Goal: Find specific page/section: Find specific page/section

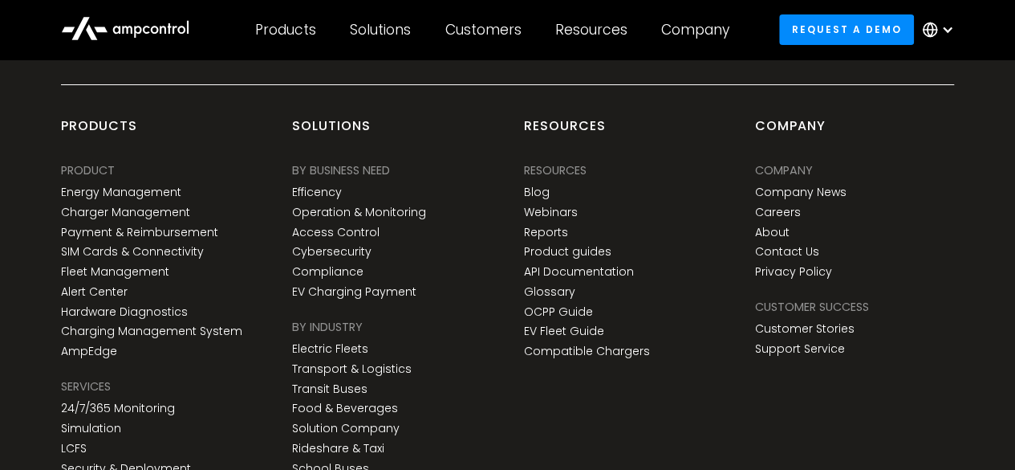
scroll to position [5955, 0]
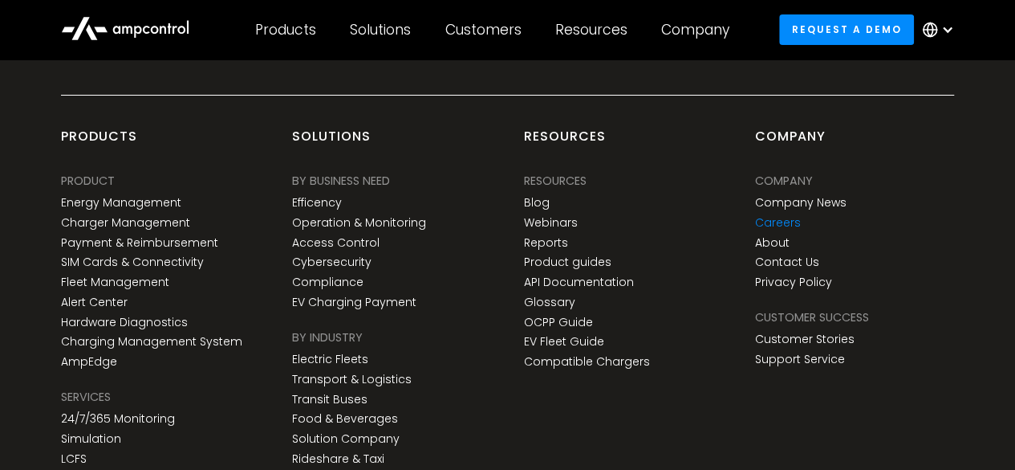
click at [779, 218] on link "Careers" at bounding box center [778, 223] width 46 height 14
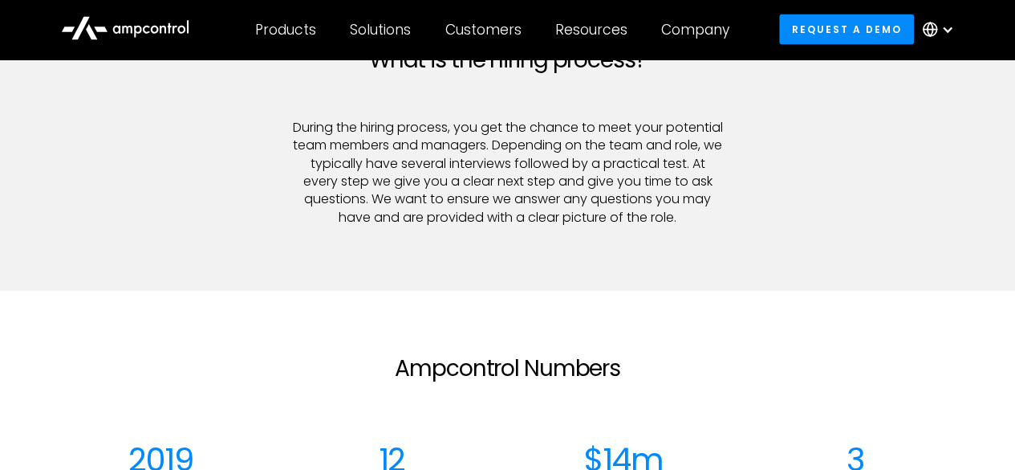
scroll to position [1685, 0]
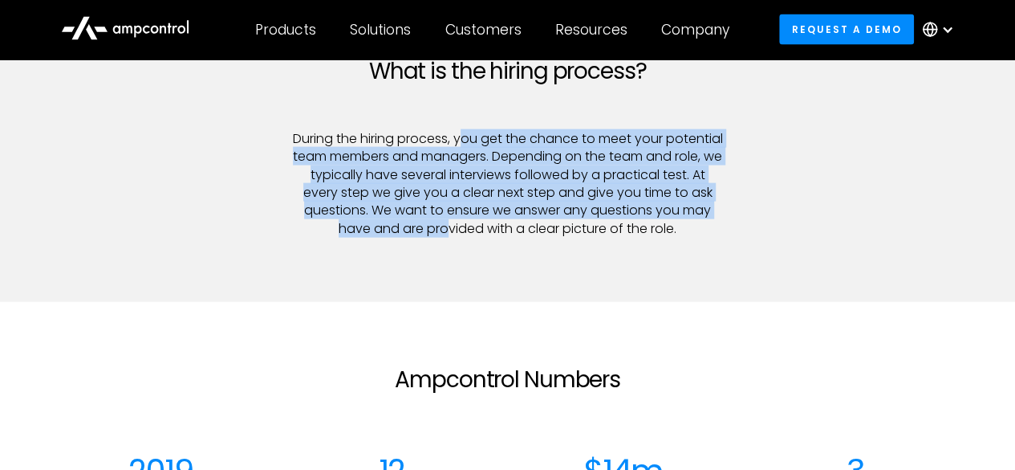
drag, startPoint x: 493, startPoint y: 137, endPoint x: 526, endPoint y: 234, distance: 102.5
click at [526, 234] on p "During the hiring process, you get the chance to meet your potential team membe…" at bounding box center [507, 184] width 431 height 108
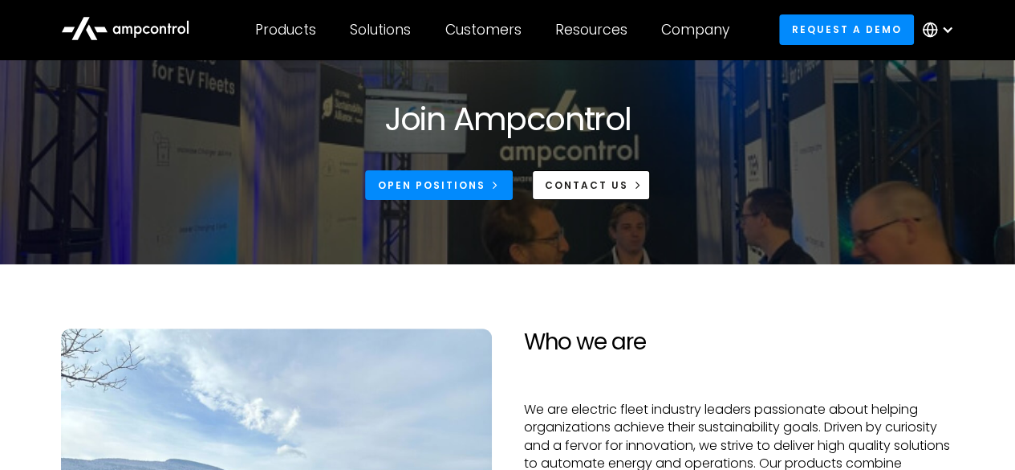
scroll to position [0, 0]
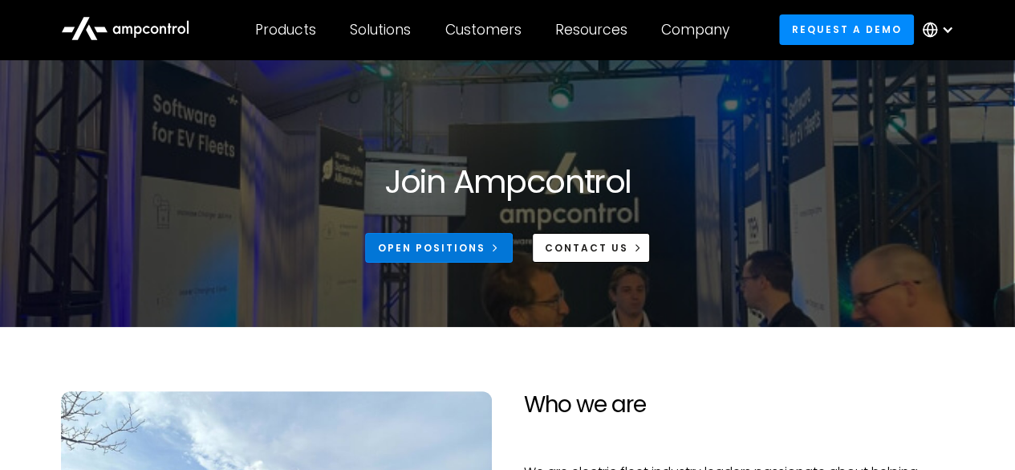
click at [441, 244] on div "Open Positions" at bounding box center [432, 248] width 108 height 14
click at [478, 234] on link "Open Positions" at bounding box center [439, 248] width 148 height 30
